Goal: Task Accomplishment & Management: Manage account settings

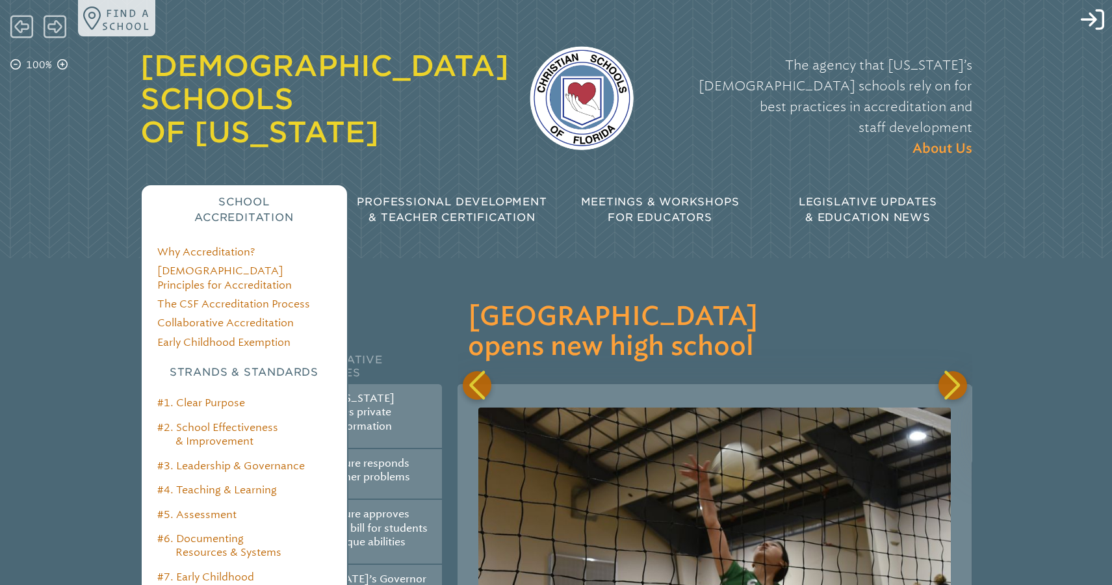
click at [248, 196] on span "School Accreditation" at bounding box center [243, 210] width 99 height 28
click at [233, 264] on link "[DEMOGRAPHIC_DATA] Principles for Accreditation" at bounding box center [224, 277] width 135 height 26
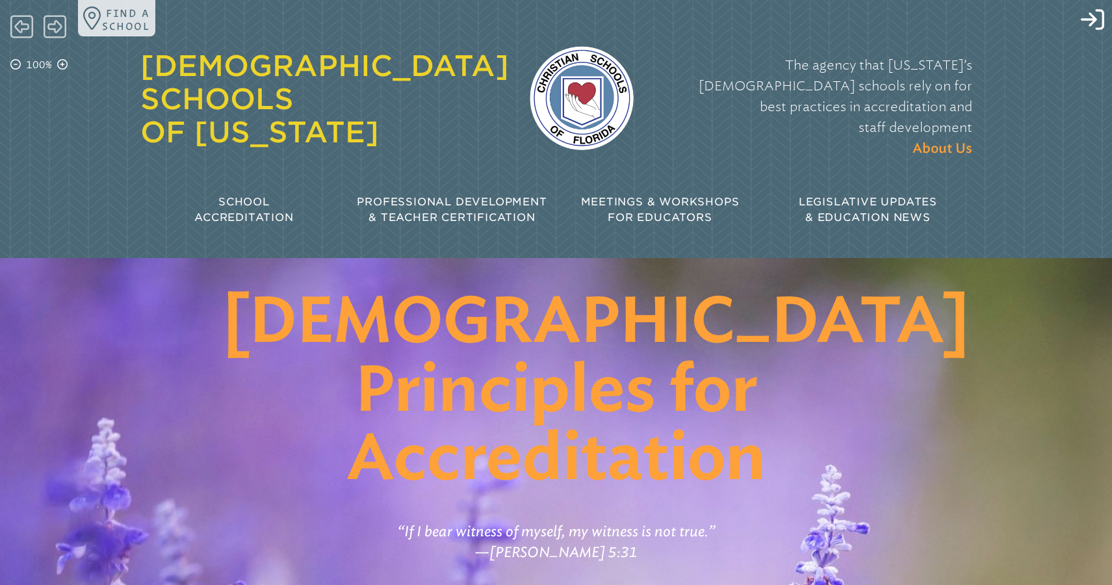
click at [628, 201] on div "Meetings & Workshops for Educators" at bounding box center [660, 210] width 208 height 52
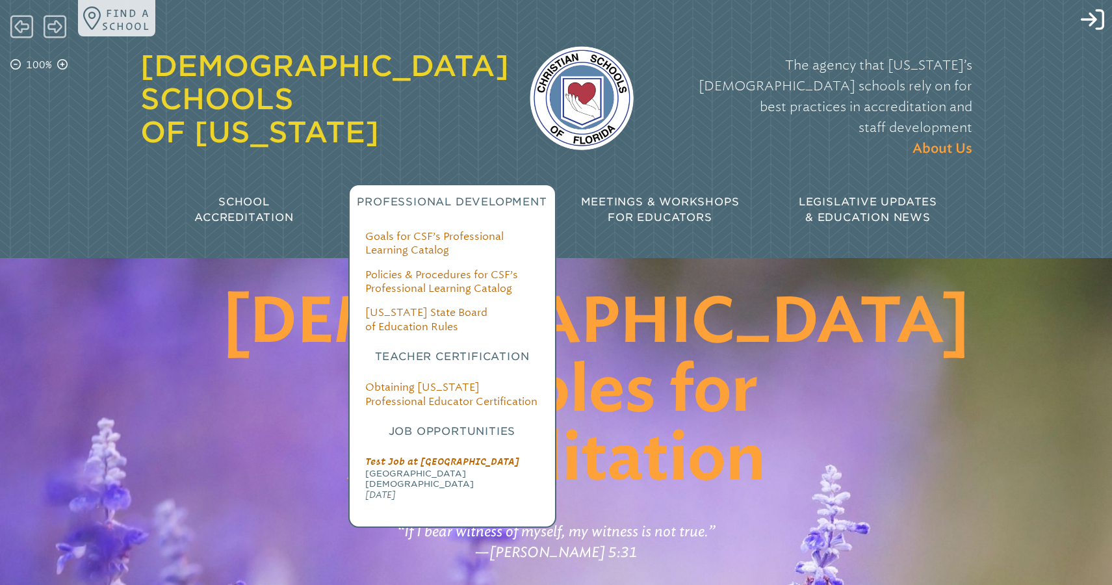
click at [506, 196] on span "Professional Development" at bounding box center [452, 202] width 190 height 12
click at [452, 230] on link "Goals for CSF’s Professional Learning Catalog" at bounding box center [434, 243] width 138 height 26
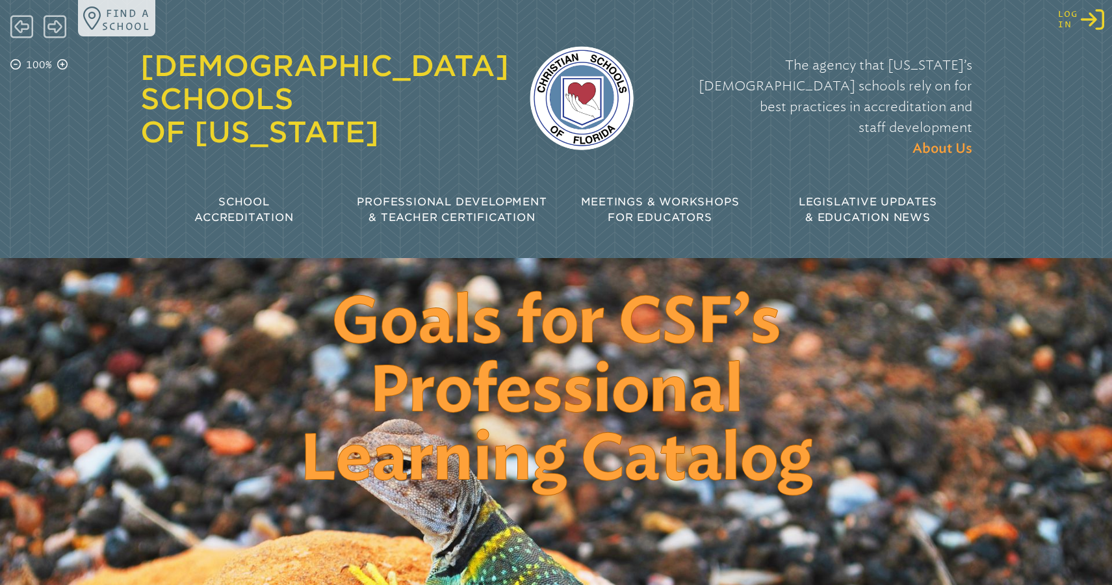
click at [1101, 25] on icon "Log in or Create Account" at bounding box center [1092, 19] width 23 height 23
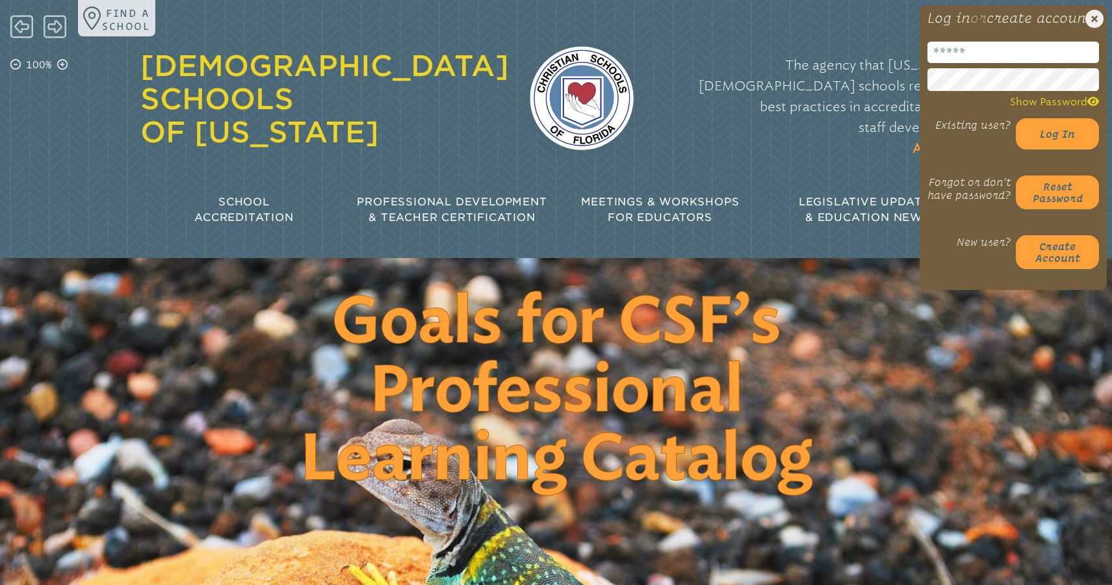
click at [334, 258] on header "Goals for CSF’s Professional Learning Catalog" at bounding box center [556, 387] width 1112 height 258
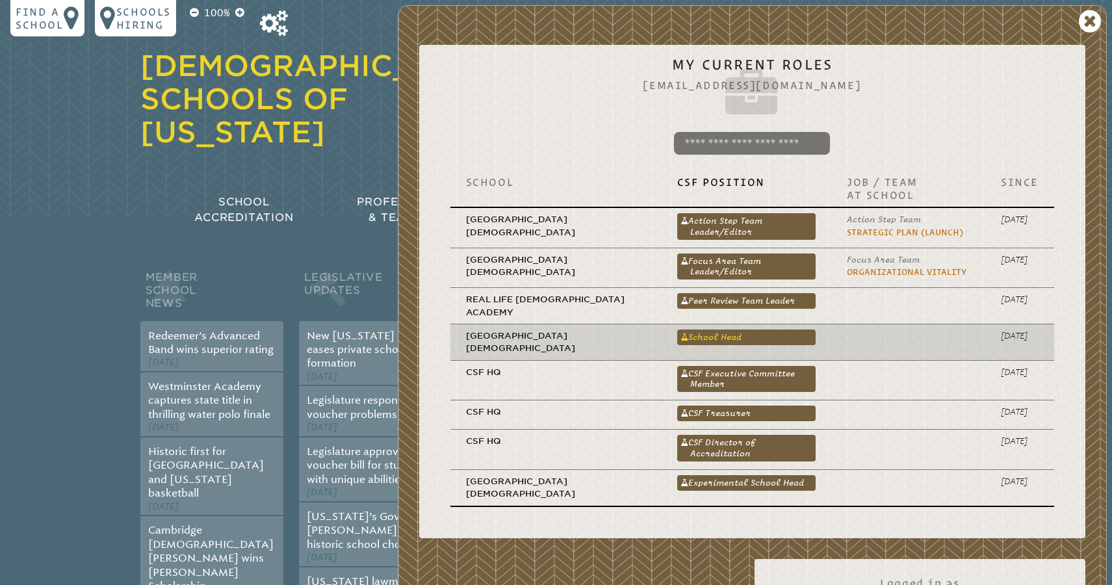
click at [703, 330] on link "School Head" at bounding box center [746, 337] width 138 height 16
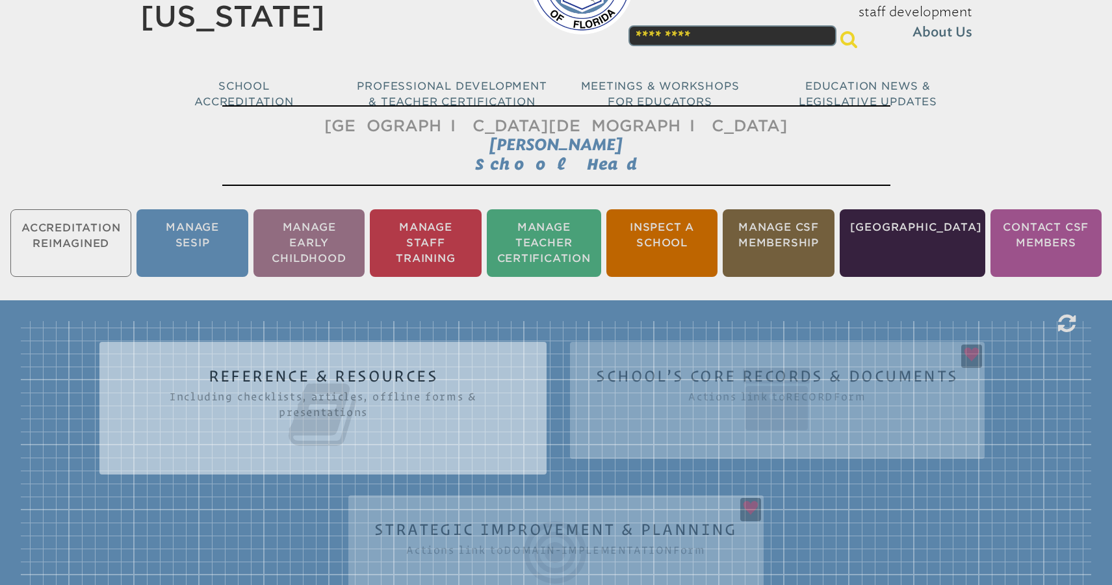
scroll to position [222, 0]
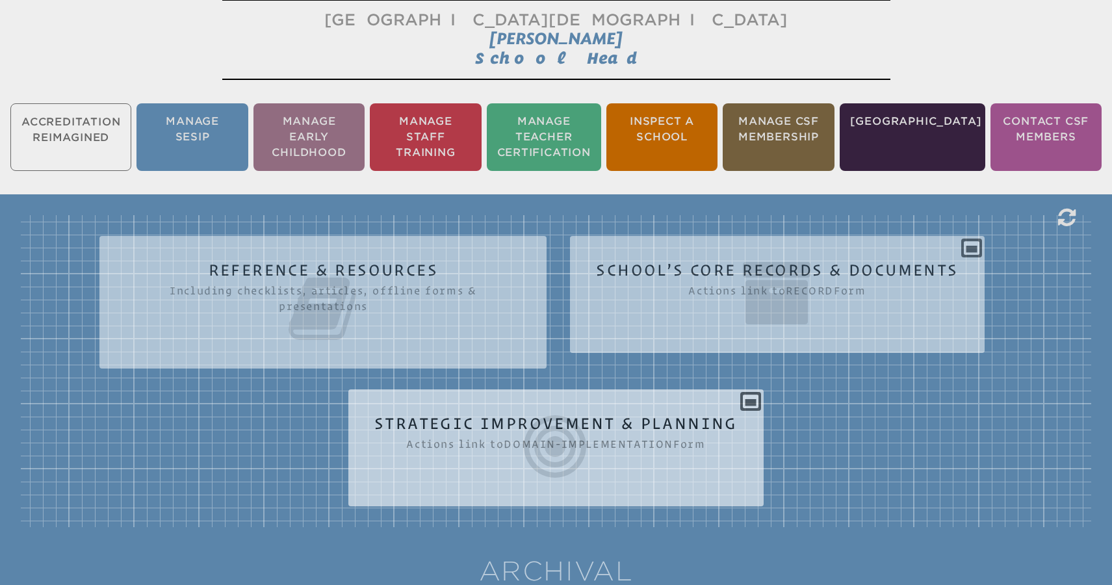
click at [755, 402] on div "Strategic Improvement & Planning Actions link to domain-implementation Form Ple…" at bounding box center [555, 443] width 415 height 86
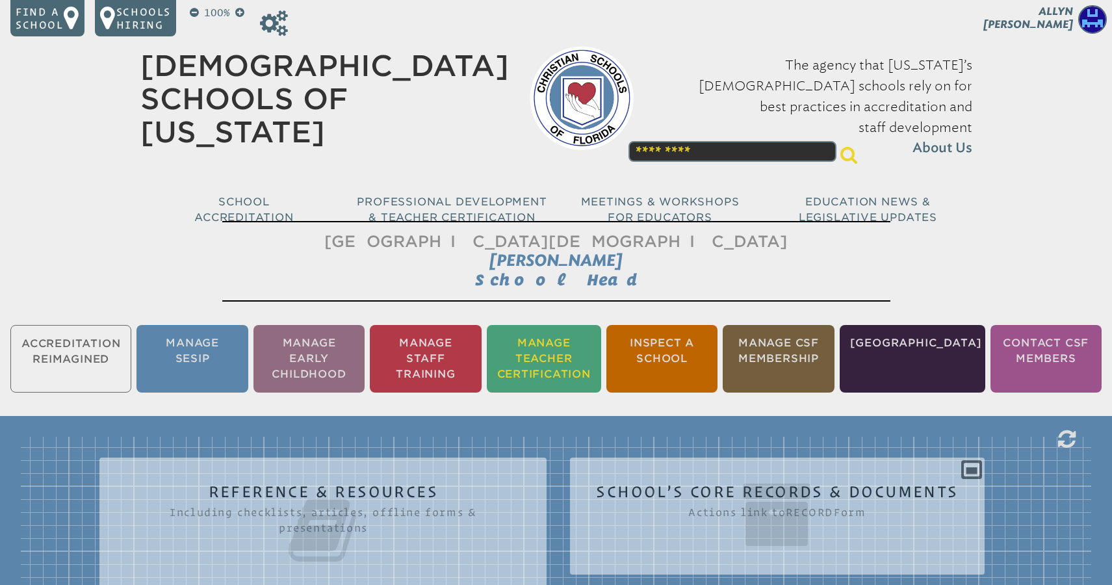
scroll to position [0, 0]
click at [281, 26] on icon at bounding box center [274, 23] width 28 height 26
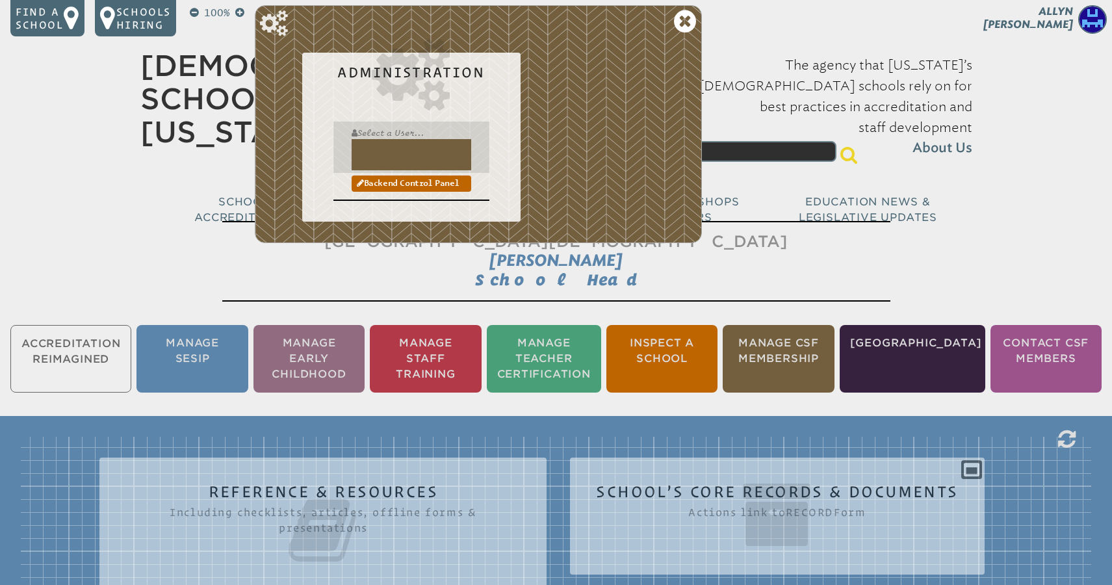
click at [378, 144] on input "text" at bounding box center [412, 154] width 120 height 31
type input "*"
type input "**********"
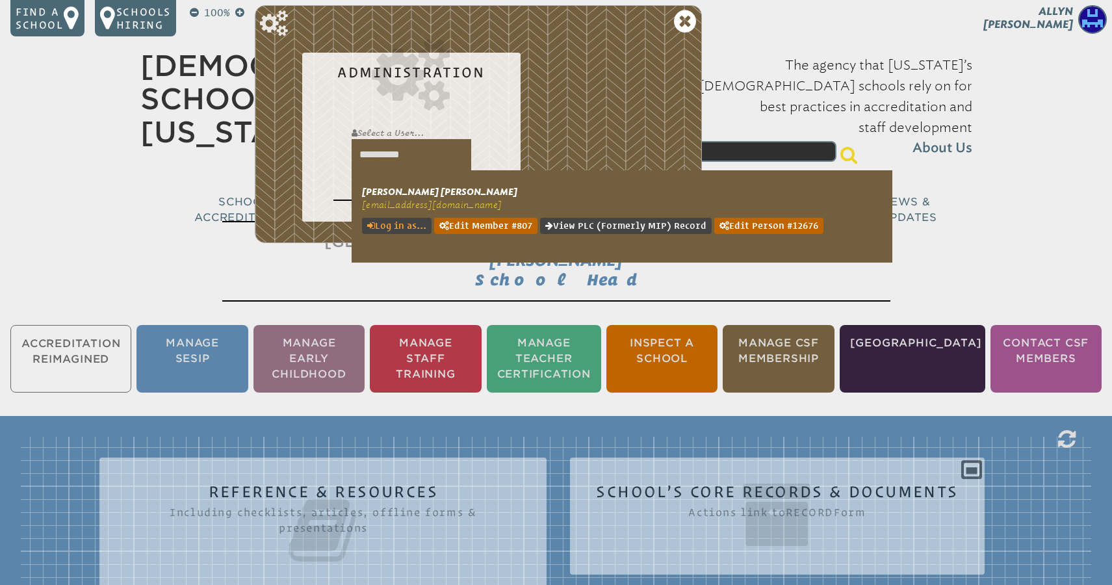
click at [401, 223] on link "Log in as..." at bounding box center [397, 226] width 70 height 16
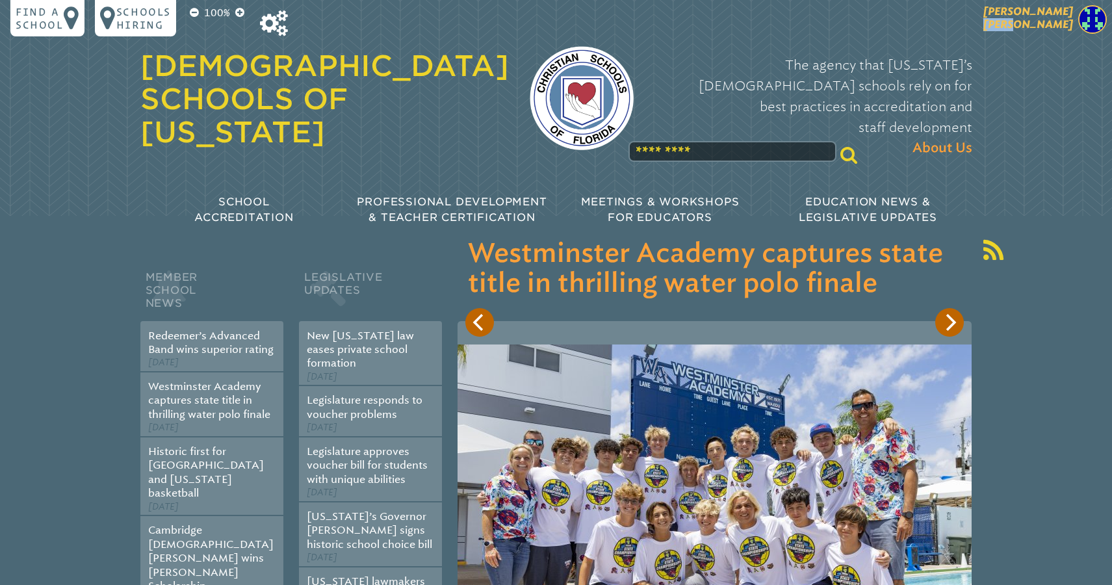
click at [1040, 30] on p "[PERSON_NAME]" at bounding box center [1005, 21] width 213 height 32
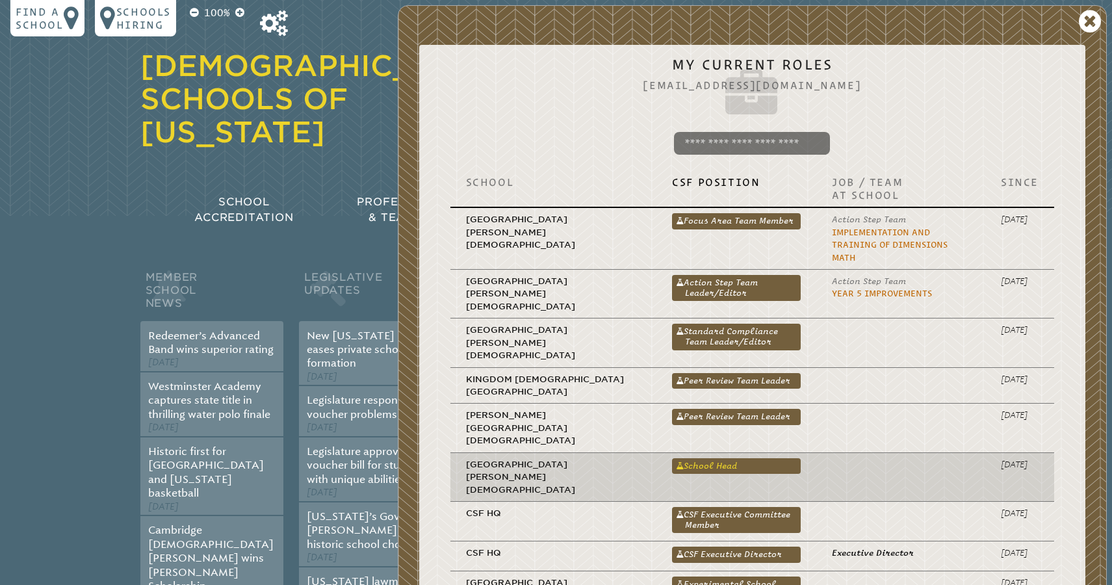
click at [672, 458] on link "School Head" at bounding box center [736, 466] width 129 height 16
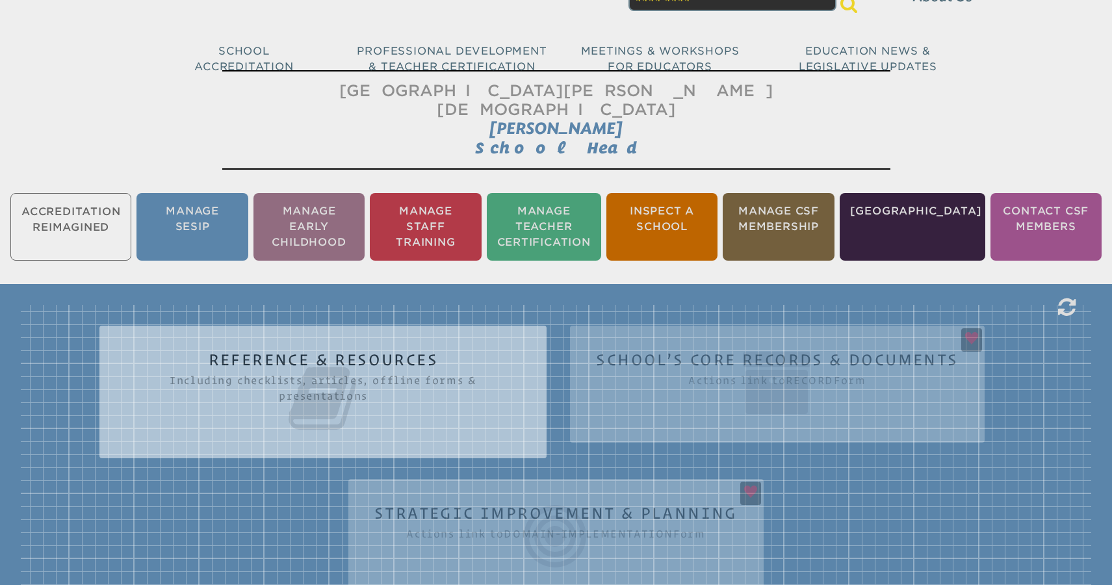
scroll to position [218, 0]
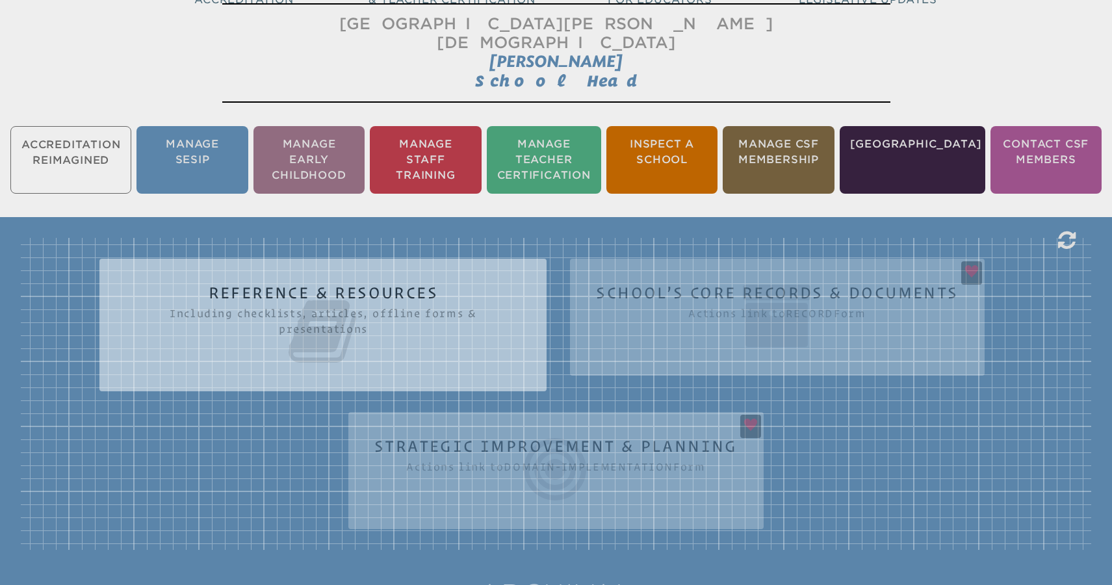
click at [751, 371] on div "Reference & Resources Including checklists, articles, offline forms & presentat…" at bounding box center [556, 394] width 1070 height 312
click at [808, 424] on div "Reference & Resources Including checklists, articles, offline forms & presentat…" at bounding box center [556, 394] width 1070 height 312
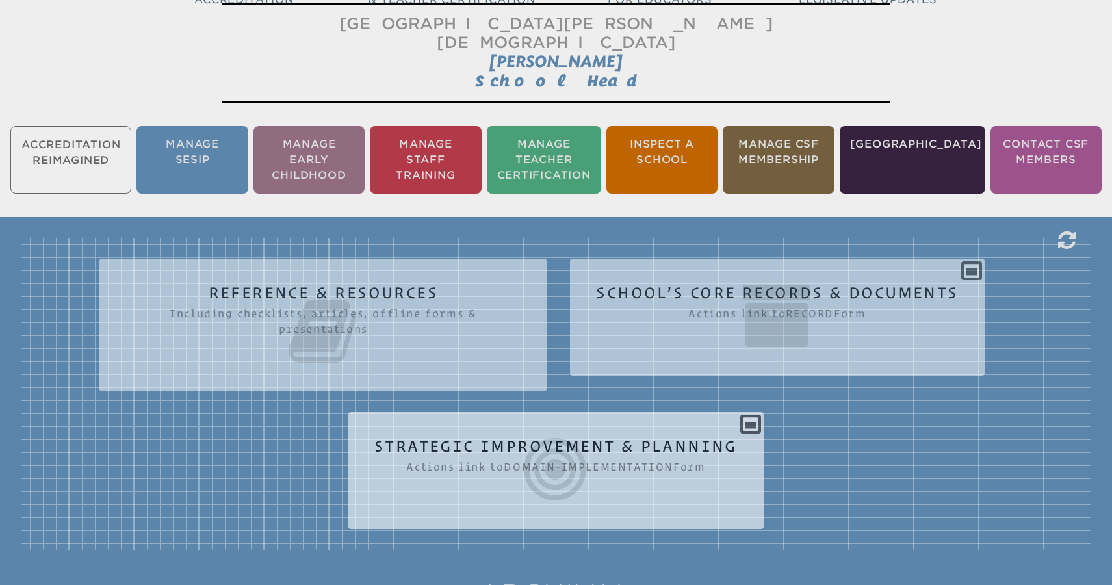
click at [698, 433] on icon at bounding box center [555, 469] width 363 height 73
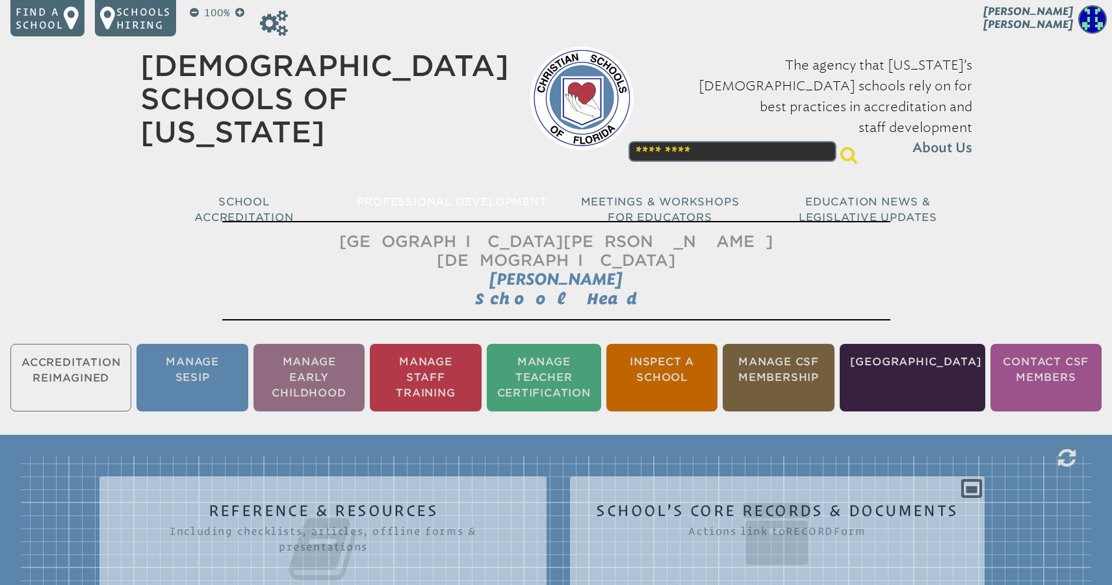
scroll to position [0, 0]
click at [272, 23] on icon at bounding box center [274, 23] width 28 height 26
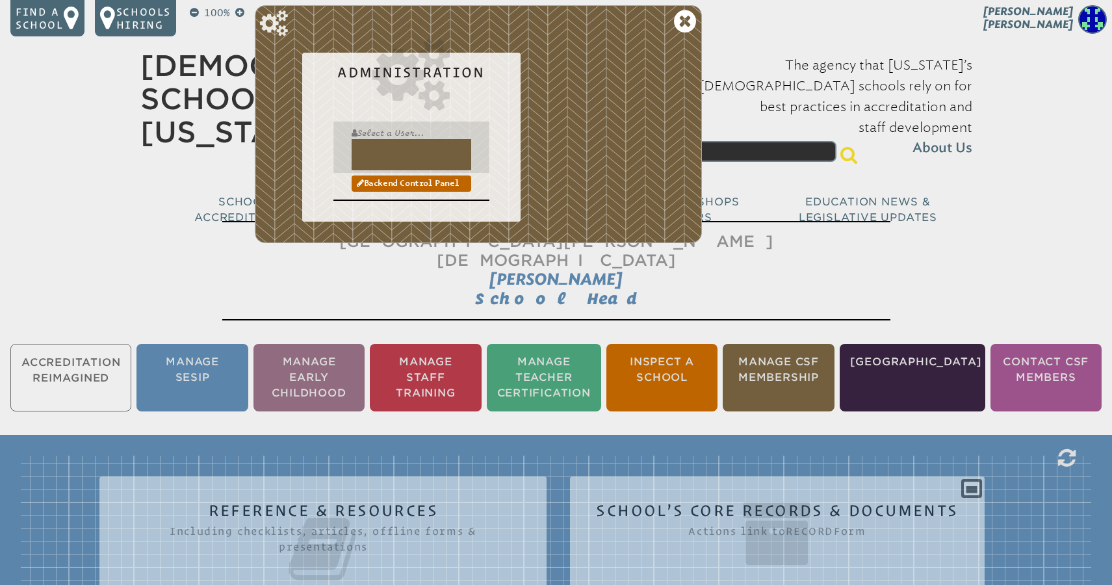
click at [384, 155] on input "text" at bounding box center [412, 154] width 120 height 31
type input "**********"
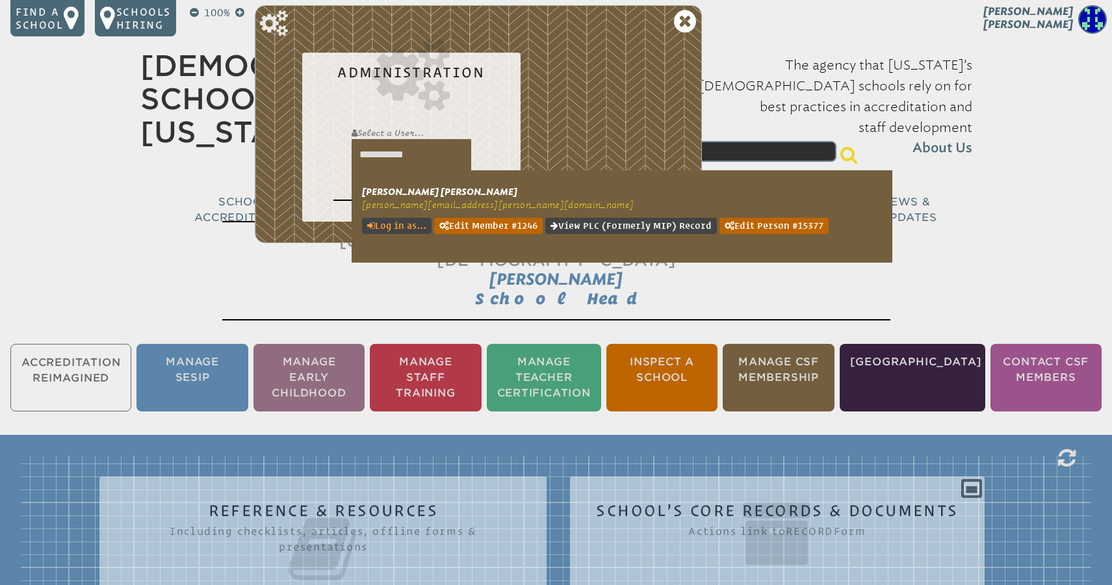
click at [399, 222] on link "Log in as..." at bounding box center [397, 226] width 70 height 16
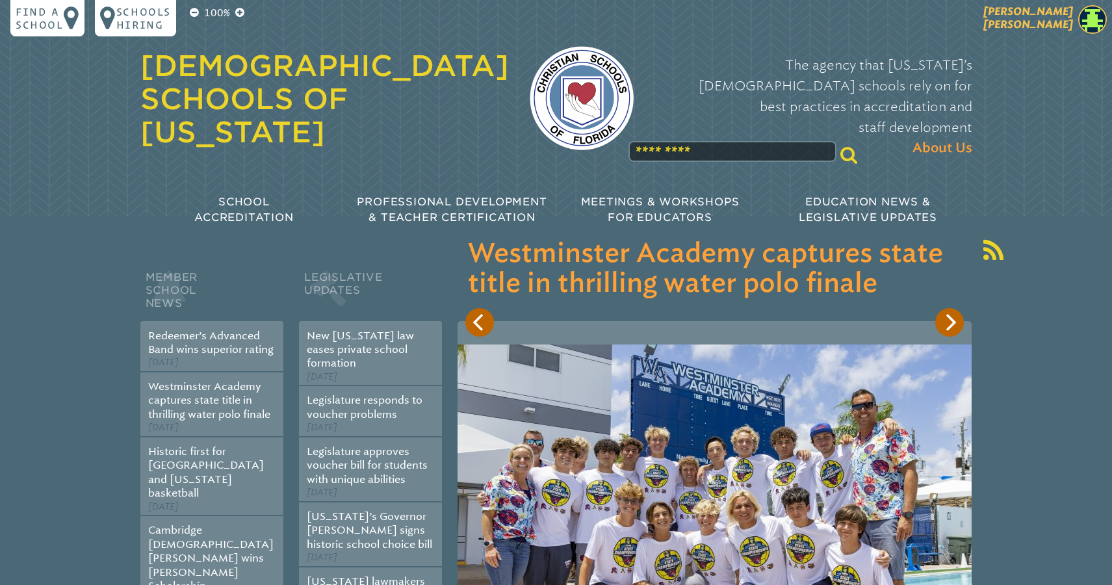
click at [1057, 26] on span "Luke Butler" at bounding box center [1028, 17] width 90 height 25
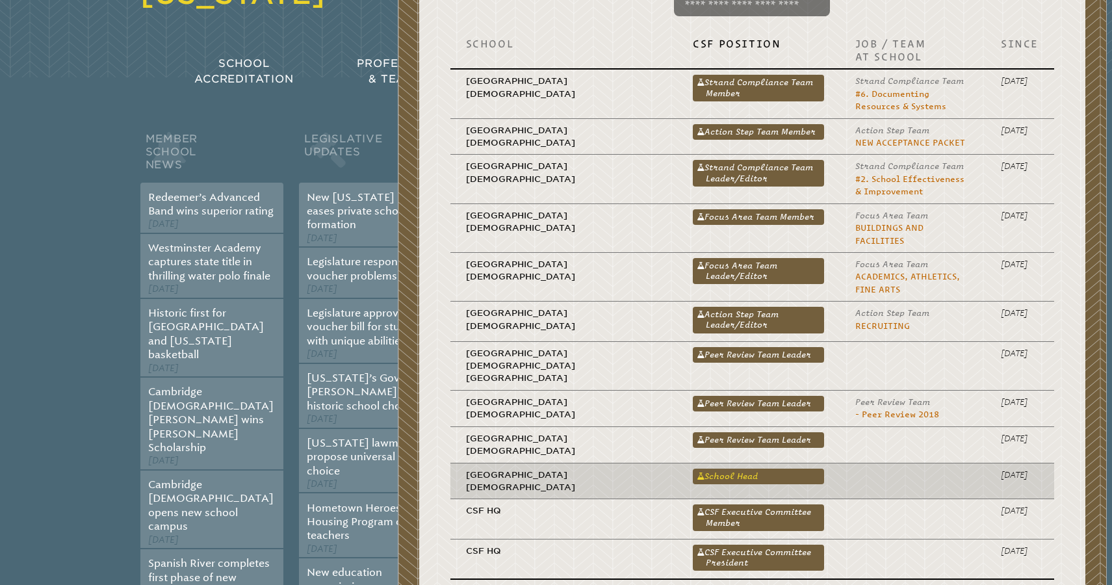
click at [693, 469] on link "School Head" at bounding box center [758, 477] width 131 height 16
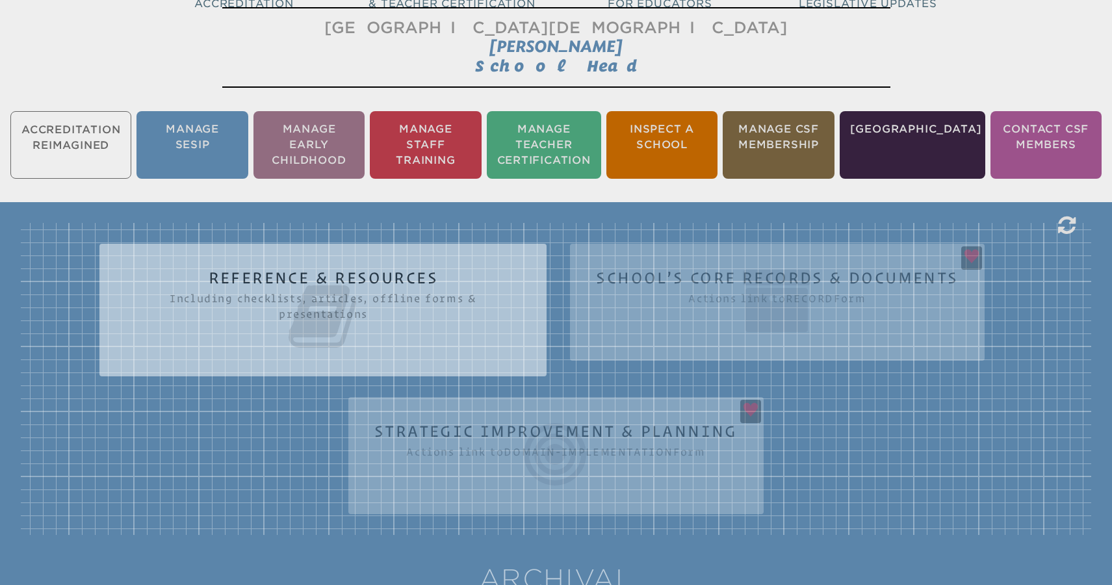
scroll to position [224, 0]
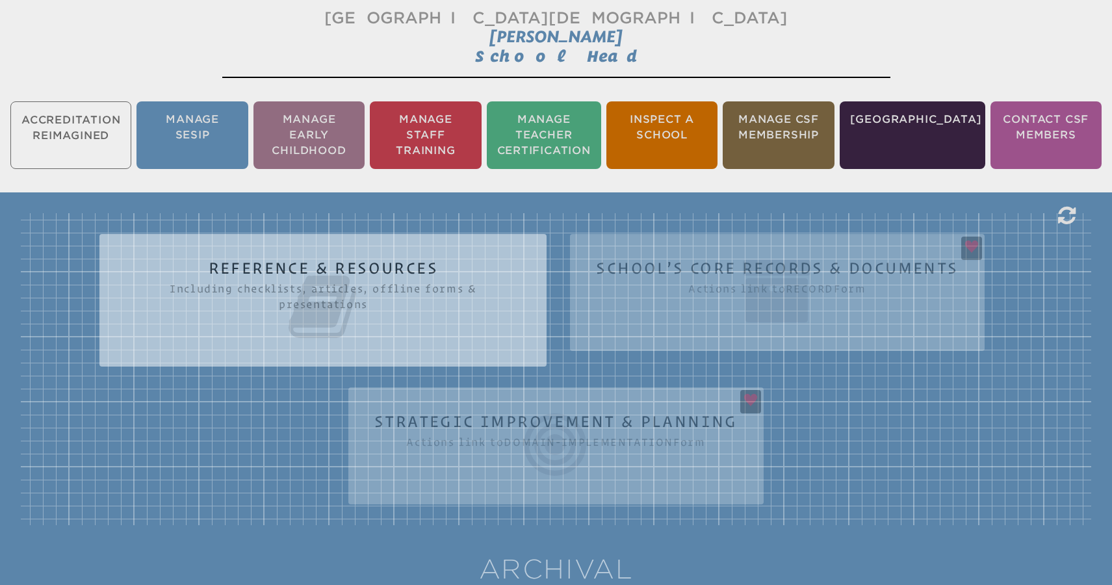
click at [853, 422] on div "Reference & Resources Including checklists, articles, offline forms & presentat…" at bounding box center [556, 369] width 1070 height 312
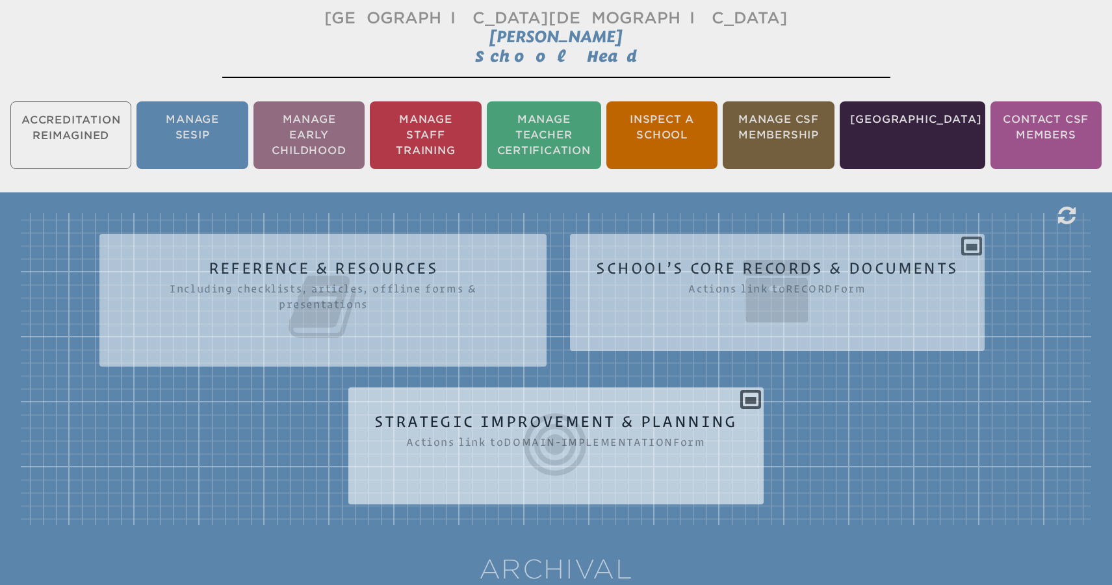
click at [636, 394] on section "domain-implementation Strategic Improvement & Planning Actions link to domain-i…" at bounding box center [555, 445] width 415 height 117
click at [628, 421] on icon at bounding box center [555, 444] width 363 height 73
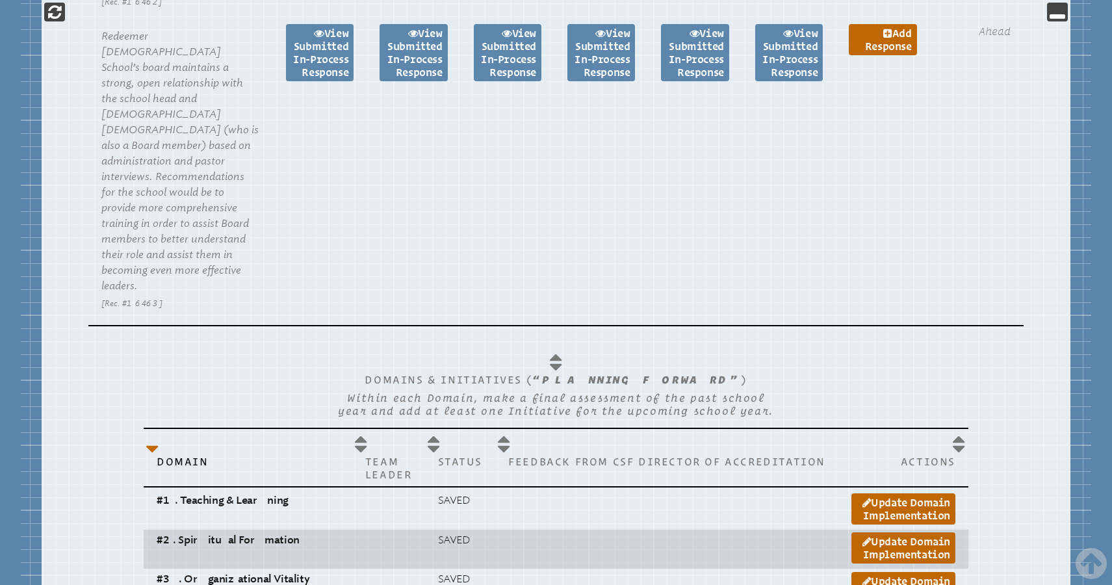
scroll to position [1440, 0]
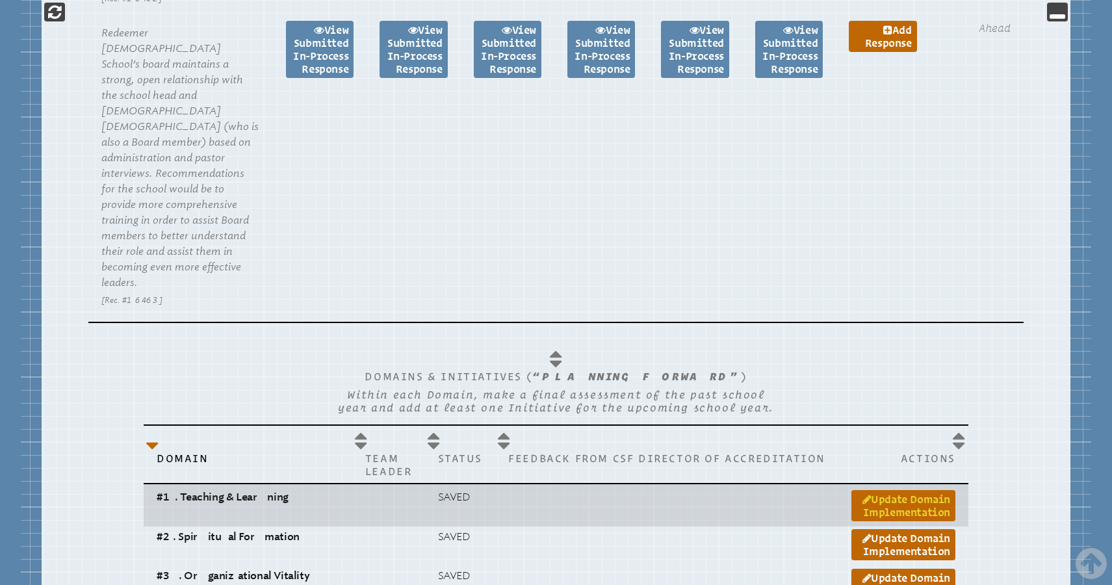
click at [874, 490] on link "Update Domain Implementation" at bounding box center [903, 505] width 104 height 31
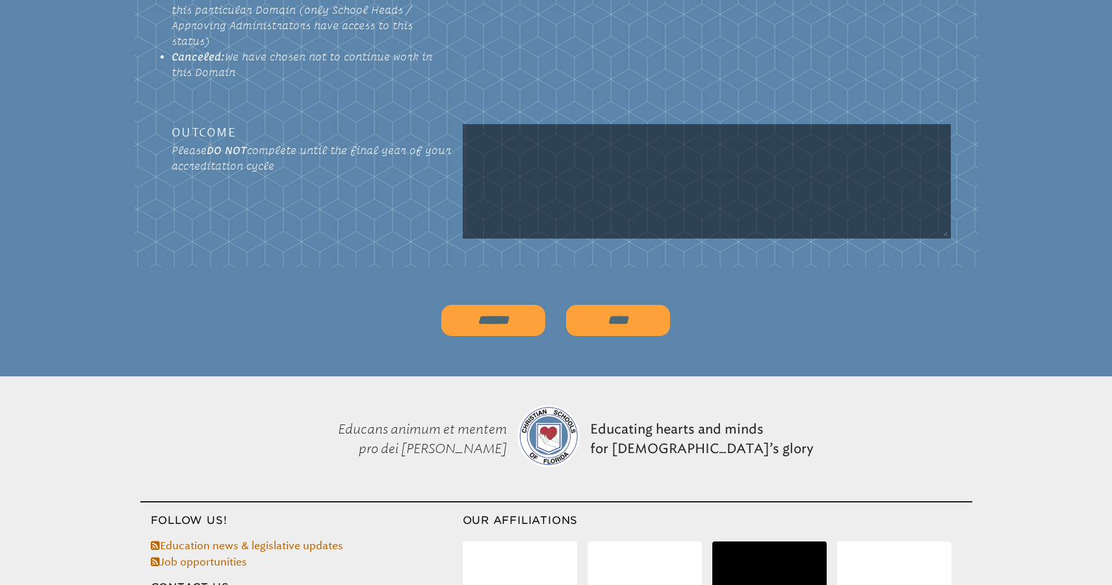
scroll to position [216, 0]
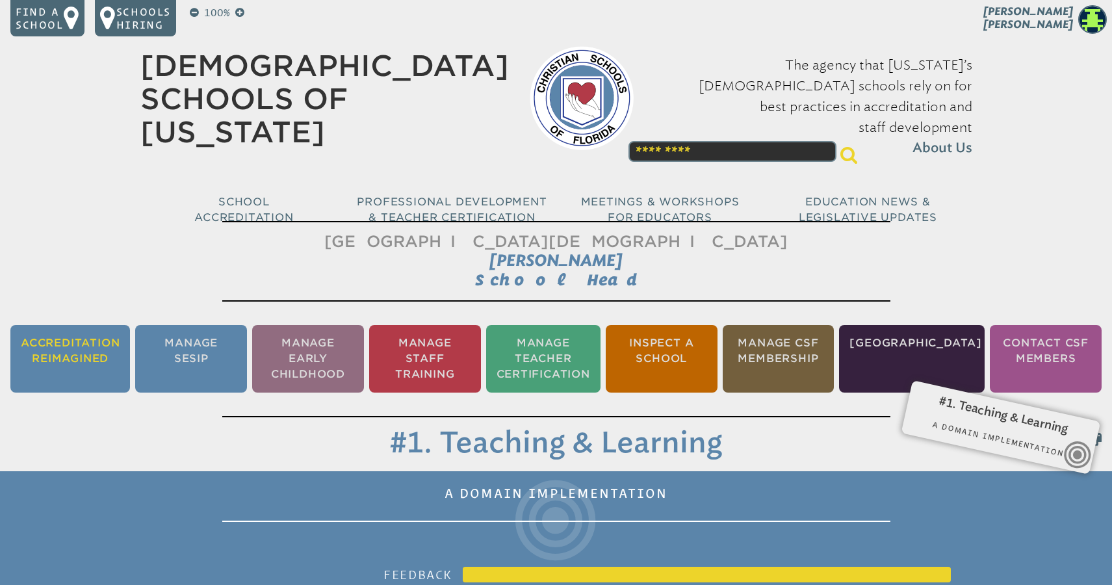
click at [70, 342] on li "Accreditation Reimagined" at bounding box center [70, 359] width 120 height 68
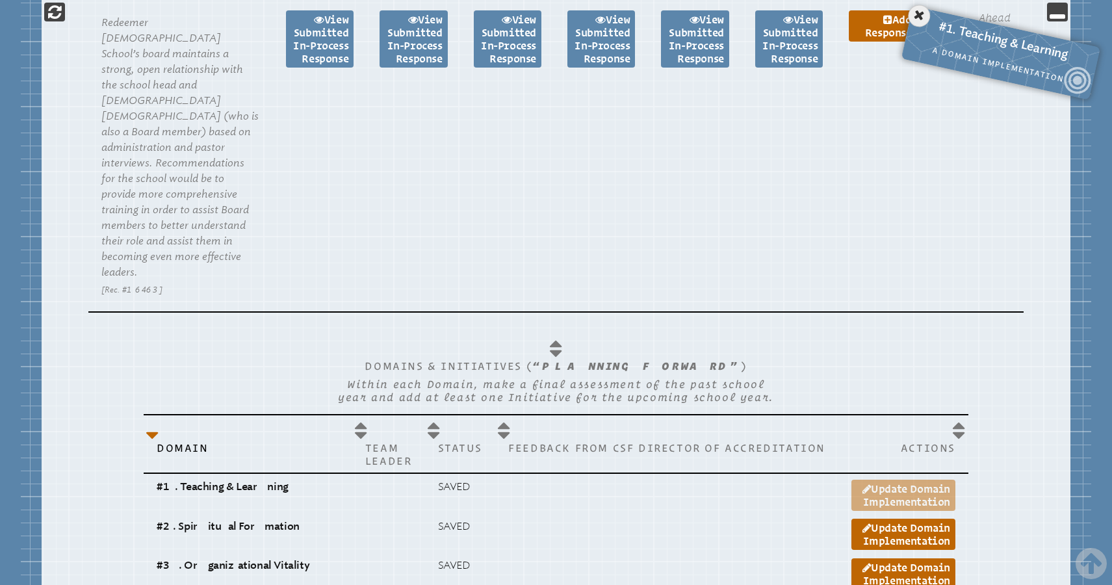
scroll to position [1438, 0]
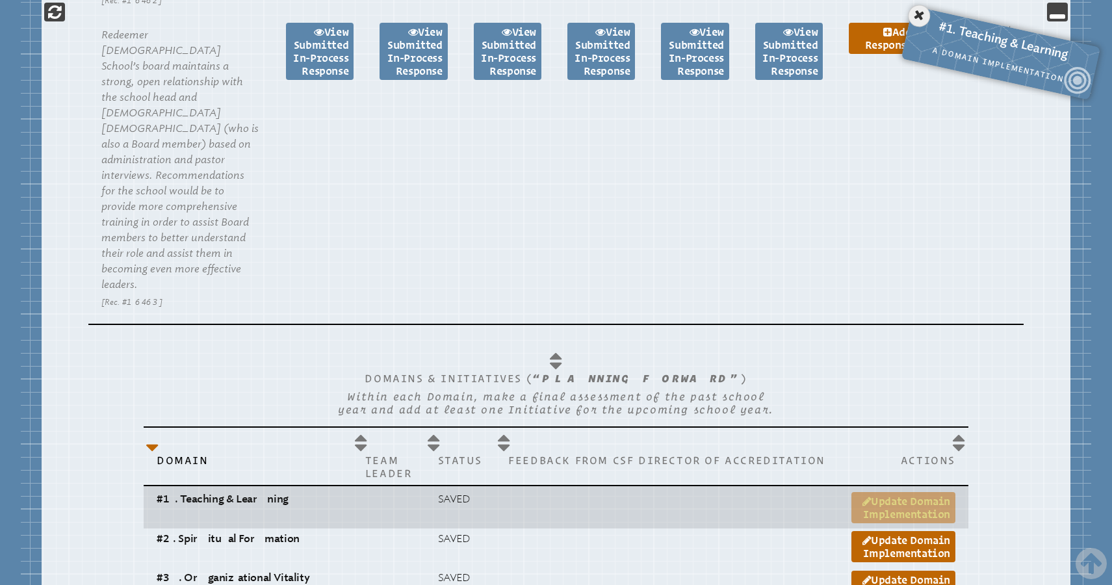
click at [882, 492] on link "Update Domain Implementation" at bounding box center [903, 507] width 104 height 31
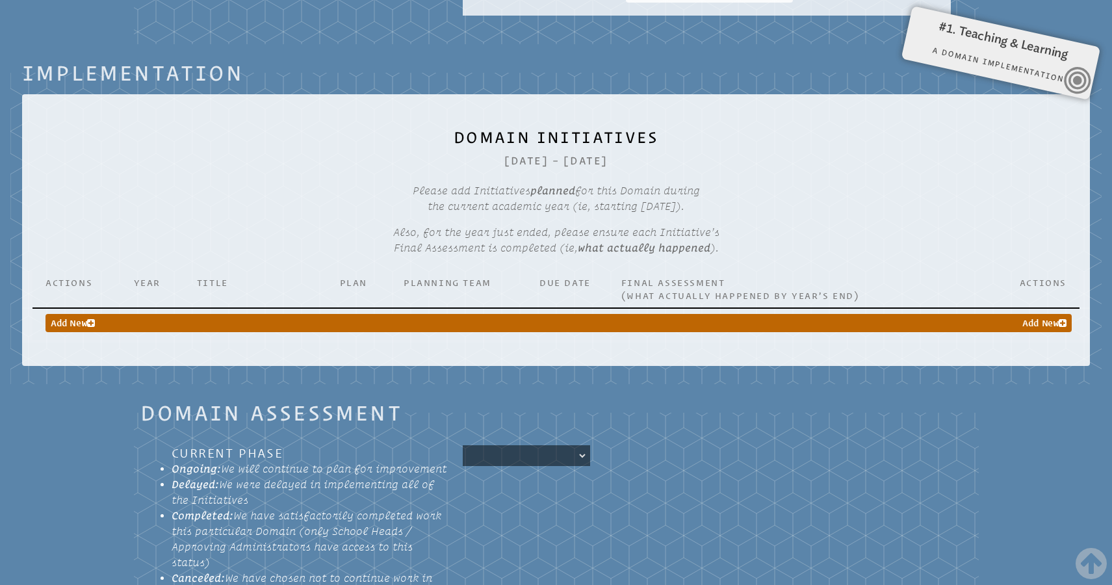
scroll to position [922, 0]
